Goal: Register for event/course

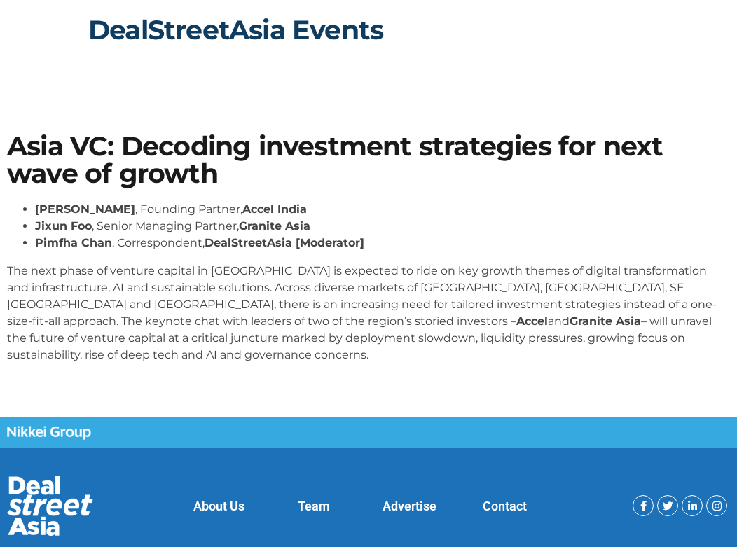
click at [242, 27] on link "DealStreetAsia Events" at bounding box center [235, 29] width 295 height 33
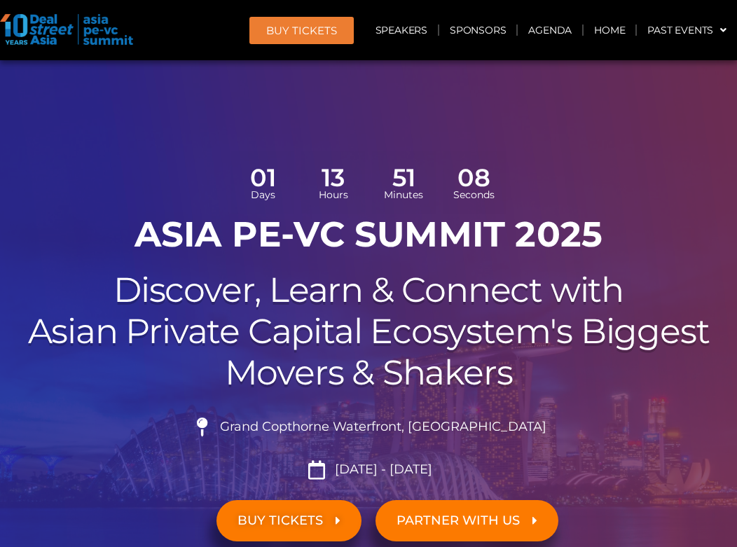
scroll to position [8036, 0]
